Goal: Information Seeking & Learning: Learn about a topic

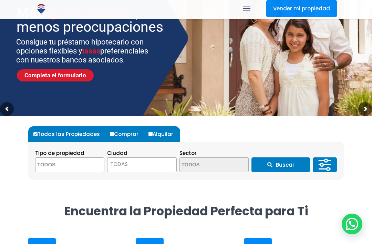
scroll to position [71, 0]
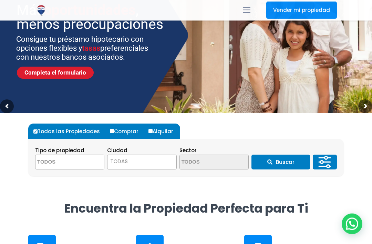
click at [87, 159] on textarea "Search" at bounding box center [69, 162] width 67 height 15
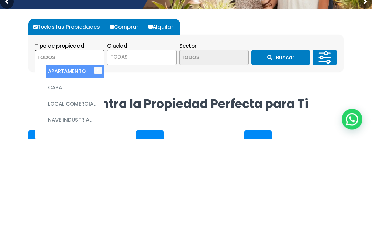
click at [70, 170] on li "APARTAMENTO" at bounding box center [75, 176] width 58 height 13
select select "apartment"
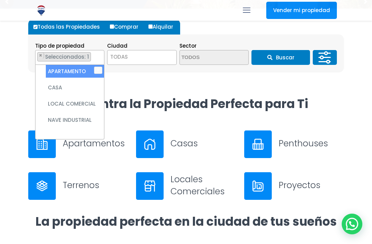
click at [159, 58] on span "TODAS" at bounding box center [142, 57] width 69 height 10
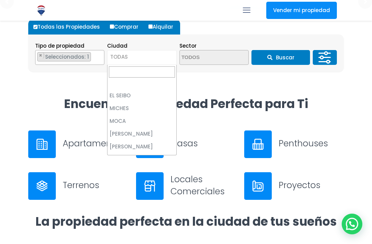
scroll to position [655, 0]
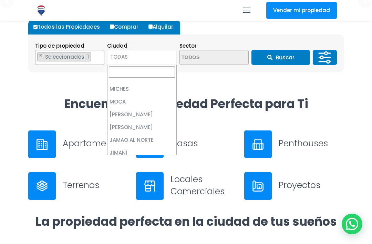
click at [207, 127] on div "Encuentra la Propiedad Perfecta para Ti" at bounding box center [186, 113] width 324 height 34
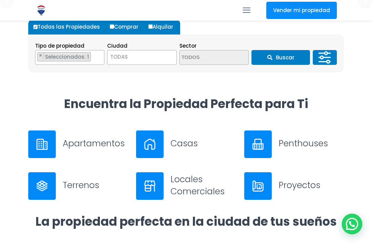
click at [230, 57] on textarea "Search" at bounding box center [213, 57] width 67 height 15
click at [216, 60] on textarea "Search" at bounding box center [213, 57] width 67 height 15
click at [157, 59] on span "TODAS" at bounding box center [142, 57] width 69 height 10
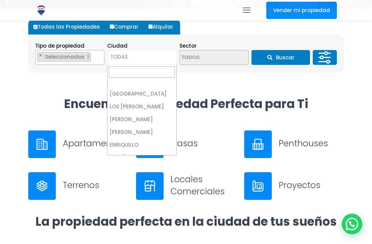
scroll to position [253, 0]
click at [147, 73] on input "Search" at bounding box center [142, 71] width 66 height 11
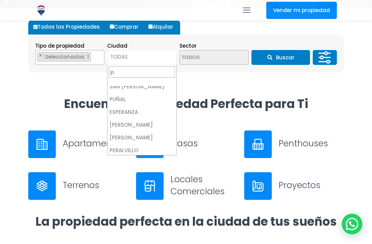
scroll to position [0, 0]
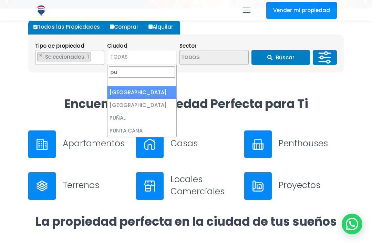
type input "pun"
select select "434"
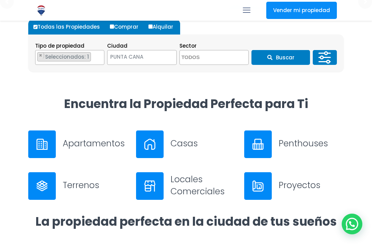
click at [223, 60] on textarea "Search" at bounding box center [213, 57] width 67 height 15
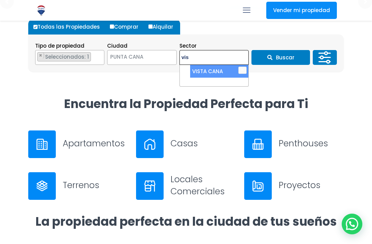
type textarea "vis"
click at [217, 73] on li "VISTA CANA" at bounding box center [219, 71] width 58 height 13
select select "16331"
click at [290, 57] on button "Buscar" at bounding box center [281, 57] width 59 height 15
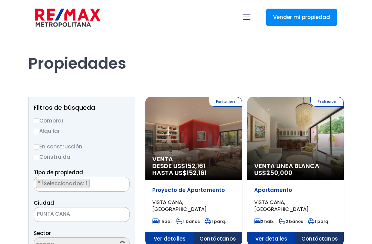
select select "DO"
select select "16331"
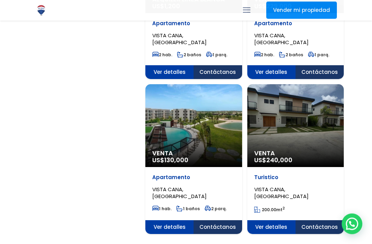
scroll to position [1093, 0]
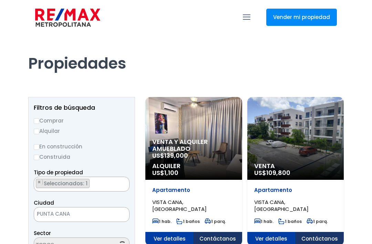
select select "DO"
select select "16331"
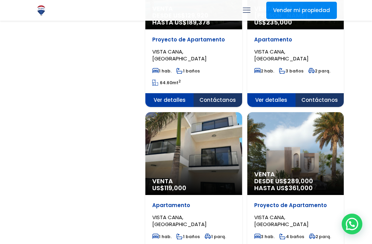
scroll to position [1142, 0]
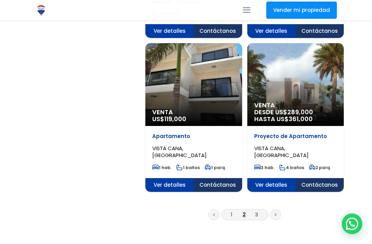
click at [257, 212] on link "3" at bounding box center [256, 214] width 3 height 7
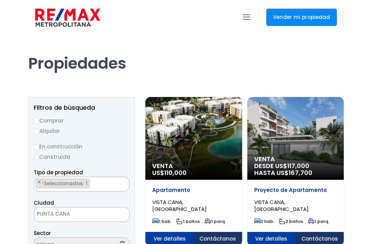
select select "DO"
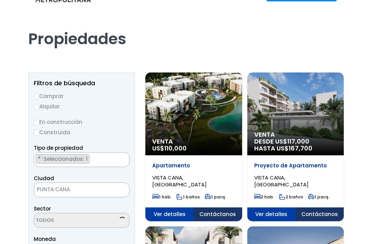
select select "16331"
